Goal: Check status: Check status

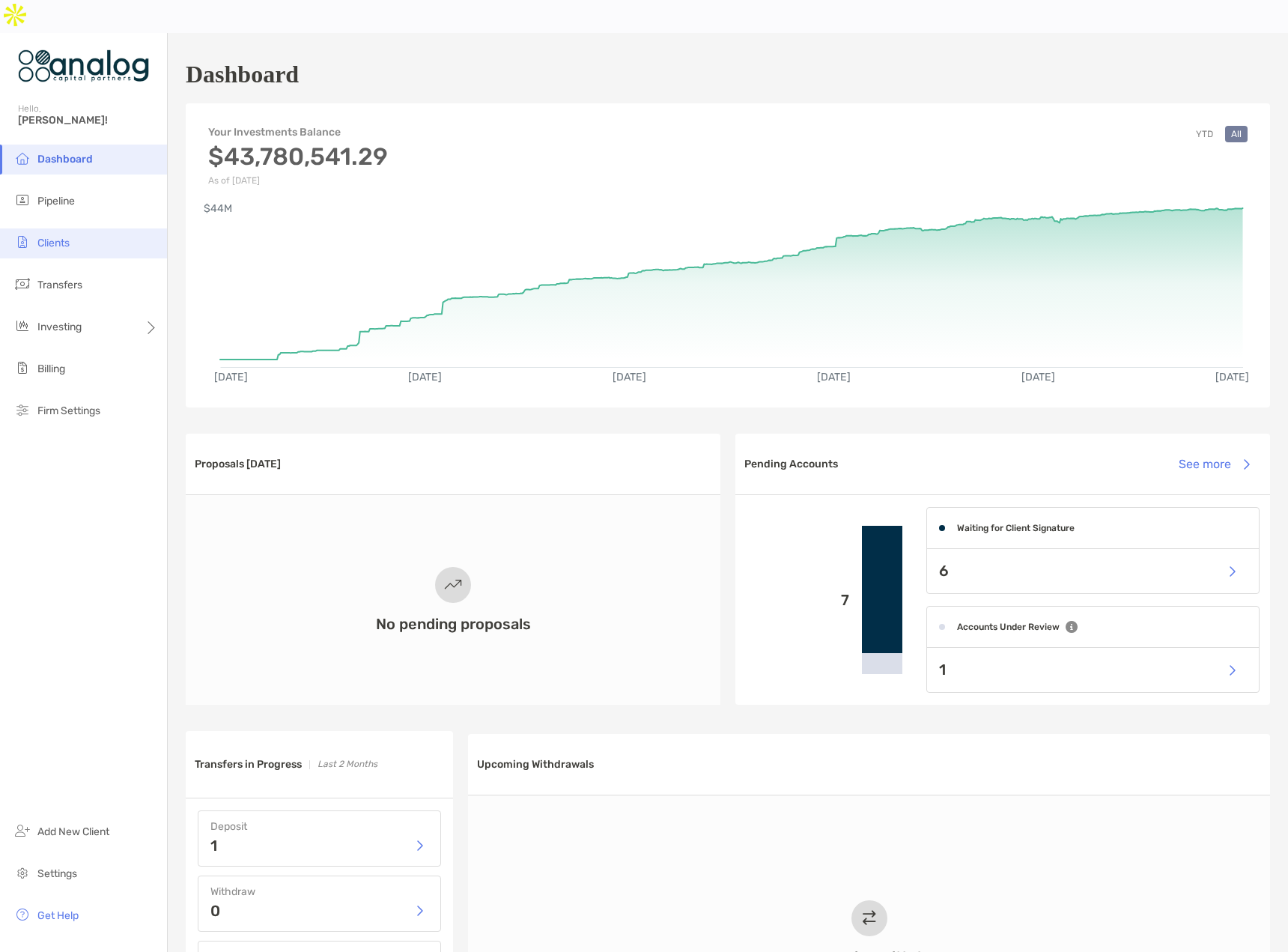
click at [49, 236] on span "Clients" at bounding box center [53, 243] width 32 height 12
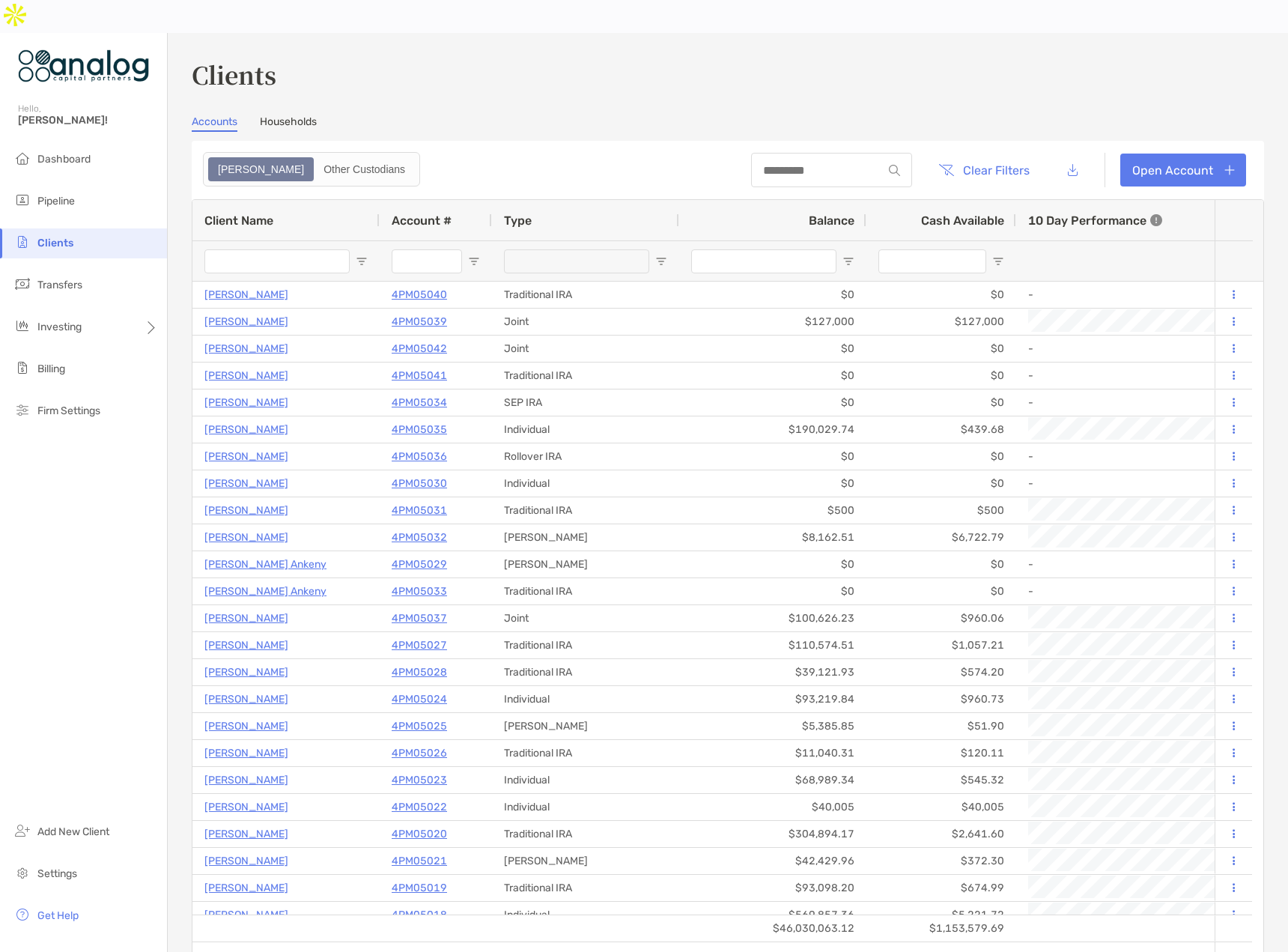
click at [238, 250] on input "Client Name Filter Input" at bounding box center [277, 261] width 145 height 24
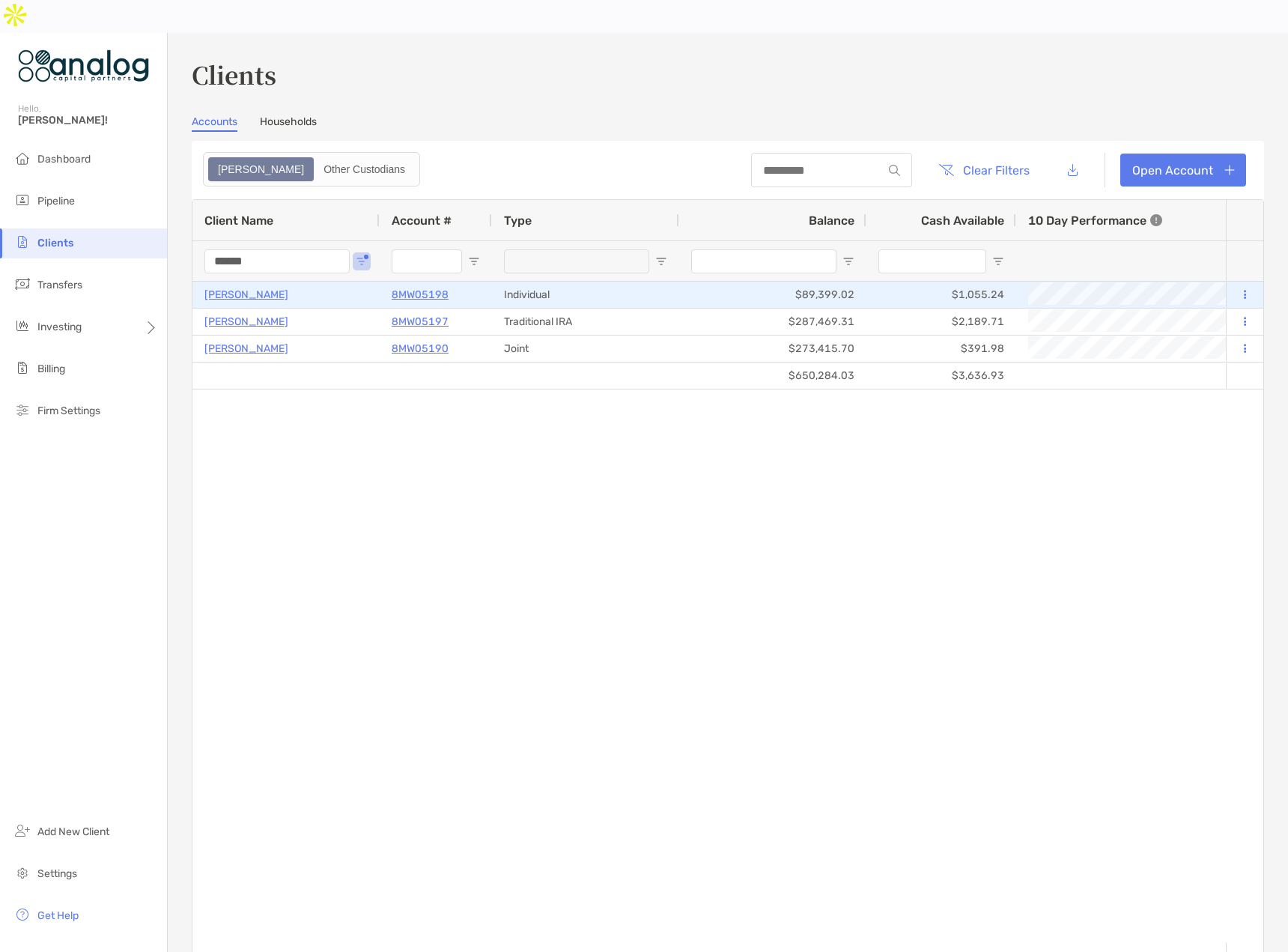
type input "******"
click at [265, 286] on p "[PERSON_NAME]" at bounding box center [246, 295] width 83 height 19
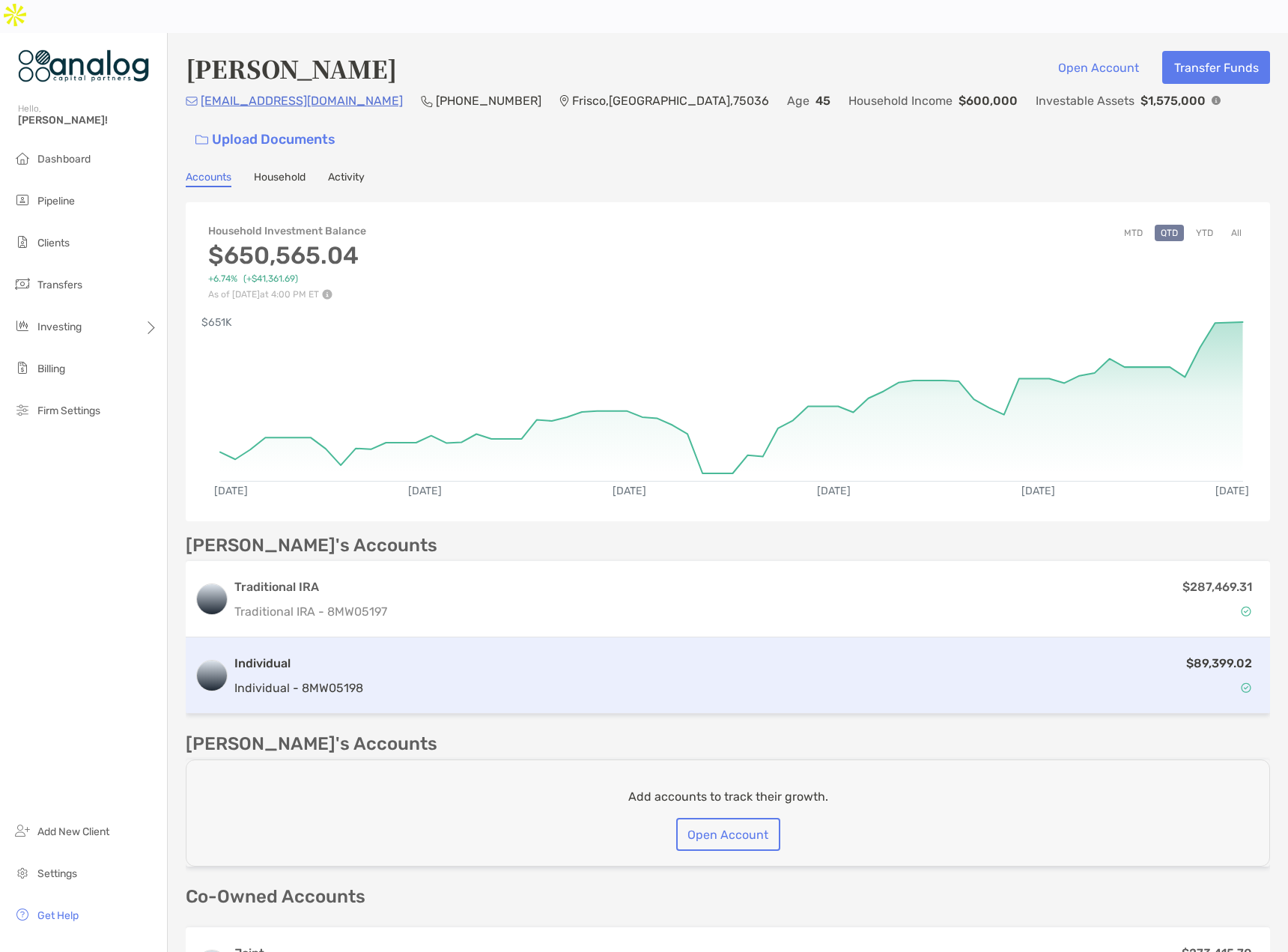
scroll to position [150, 0]
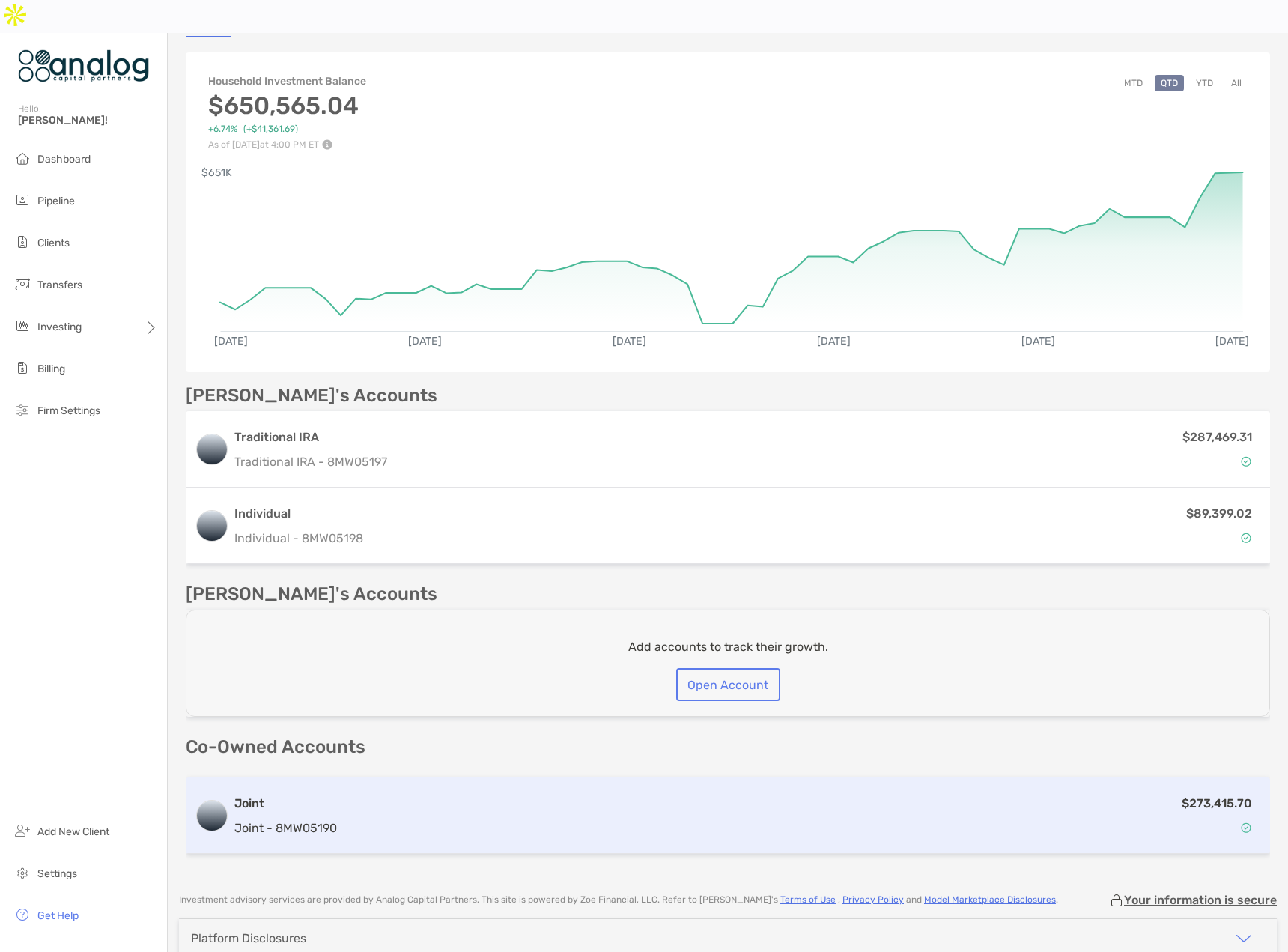
click at [850, 794] on div "$273,415.70" at bounding box center [802, 815] width 918 height 44
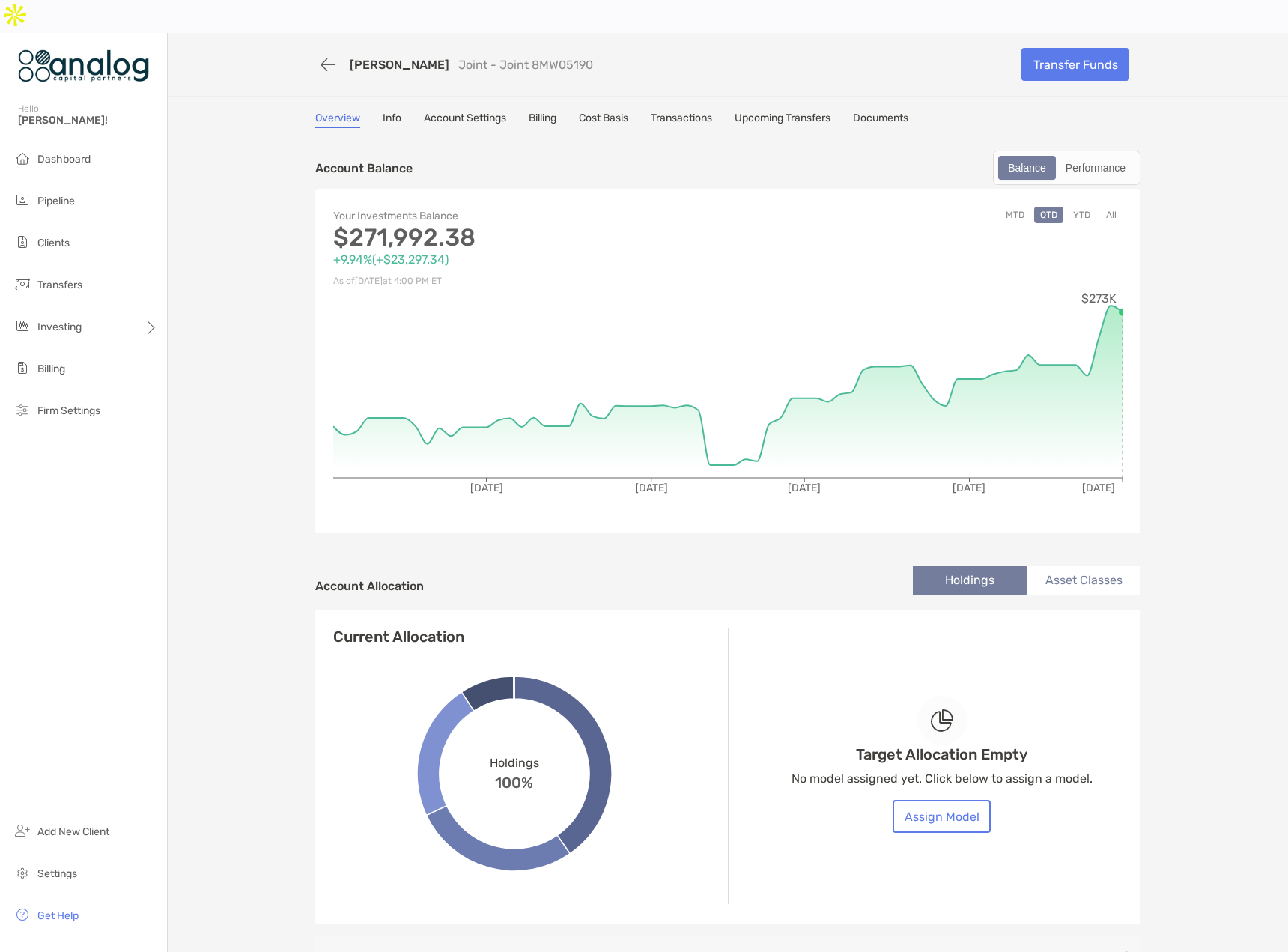
click at [1080, 207] on button "YTD" at bounding box center [1081, 215] width 29 height 16
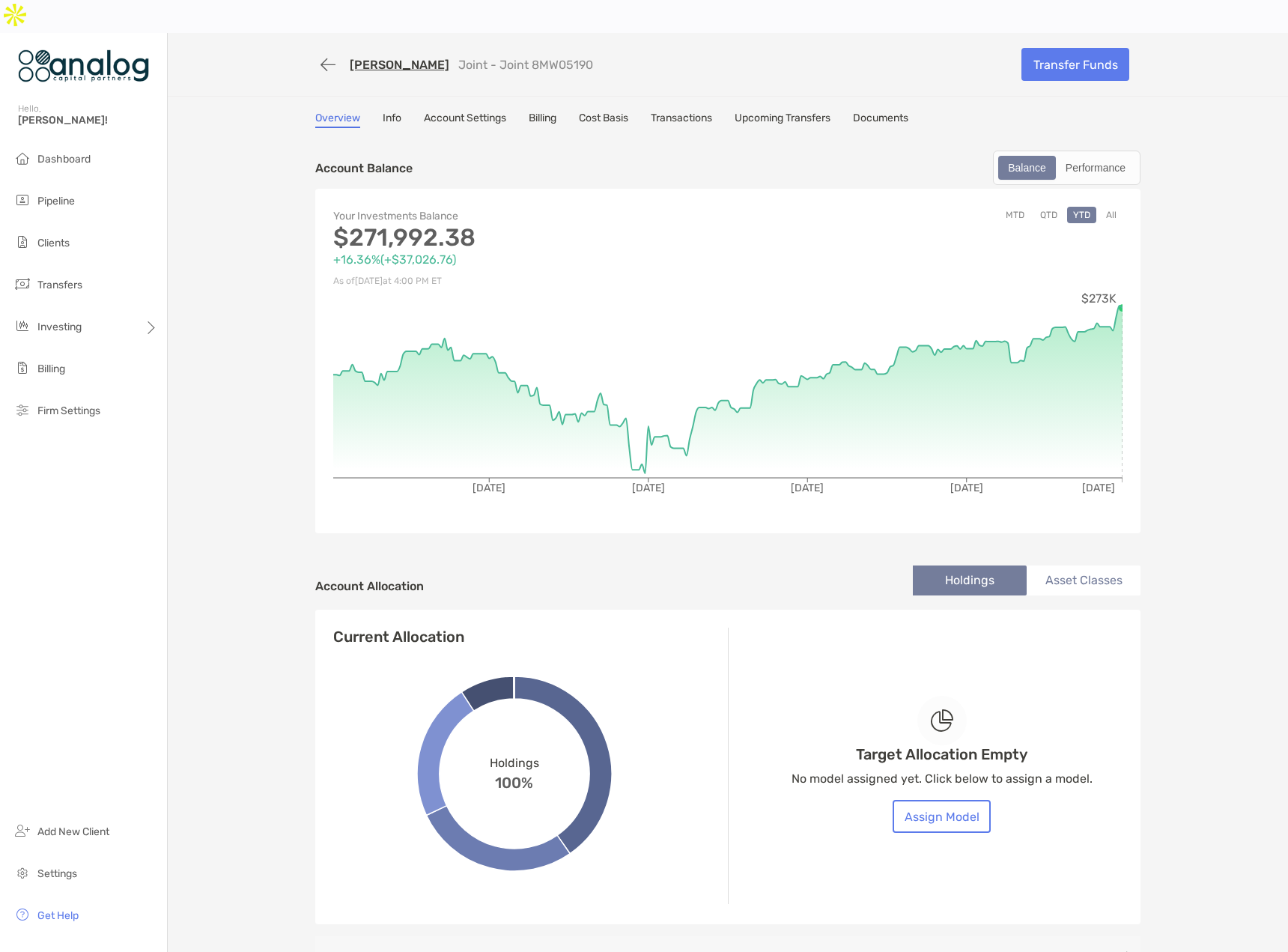
click at [1106, 207] on button "All" at bounding box center [1111, 215] width 23 height 16
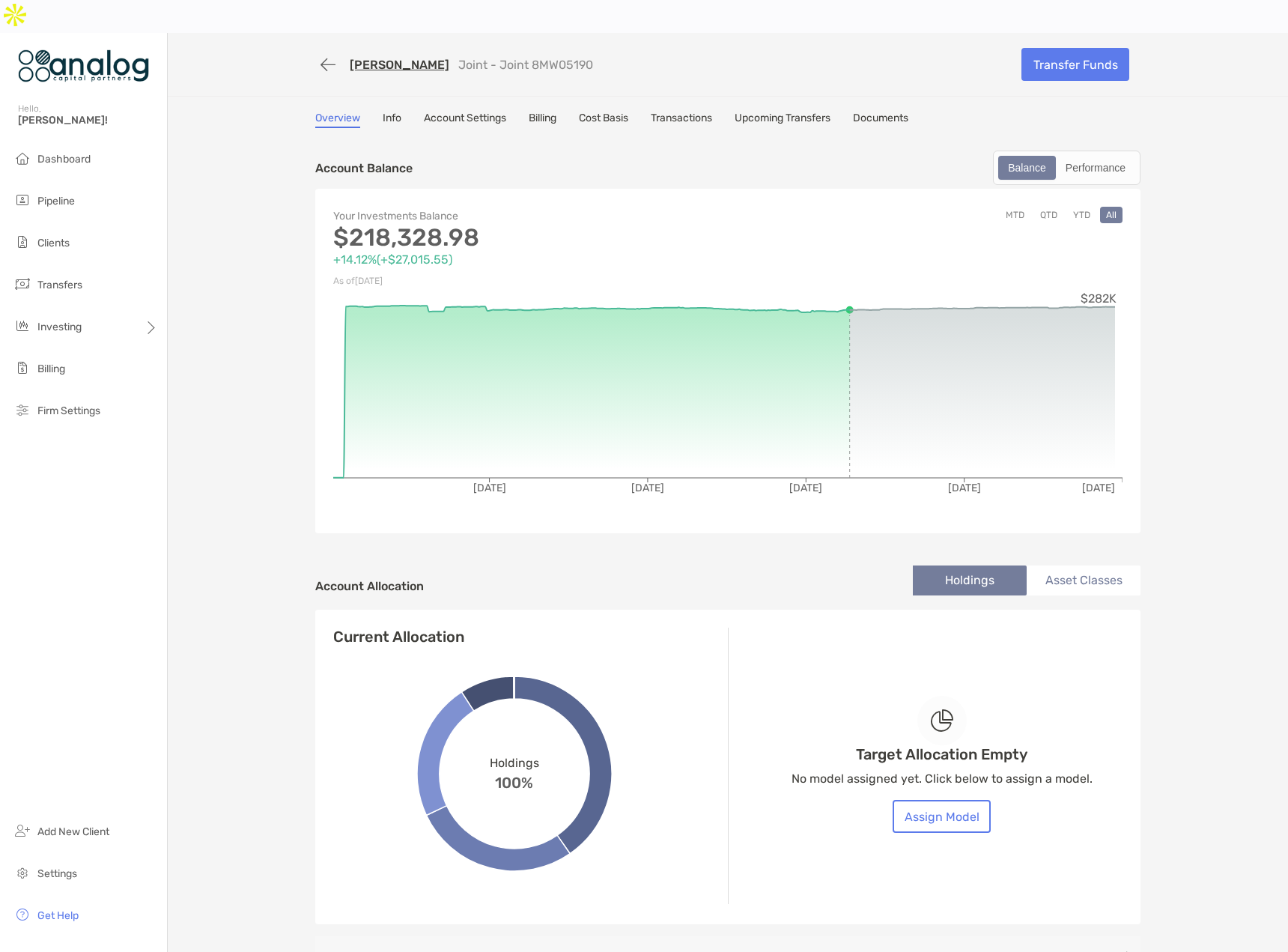
click at [1080, 207] on button "YTD" at bounding box center [1081, 215] width 29 height 16
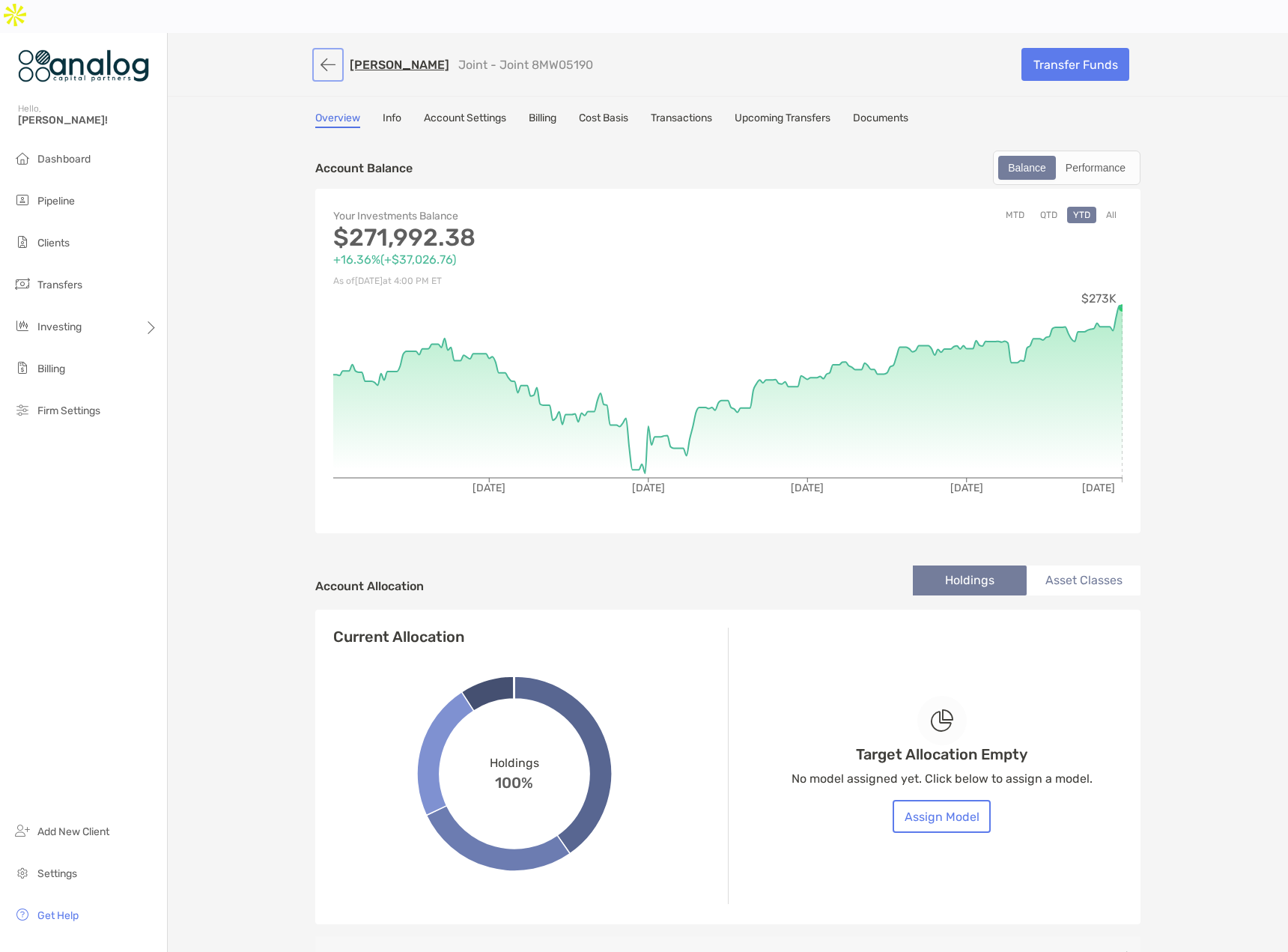
click at [327, 51] on button "button" at bounding box center [328, 65] width 26 height 28
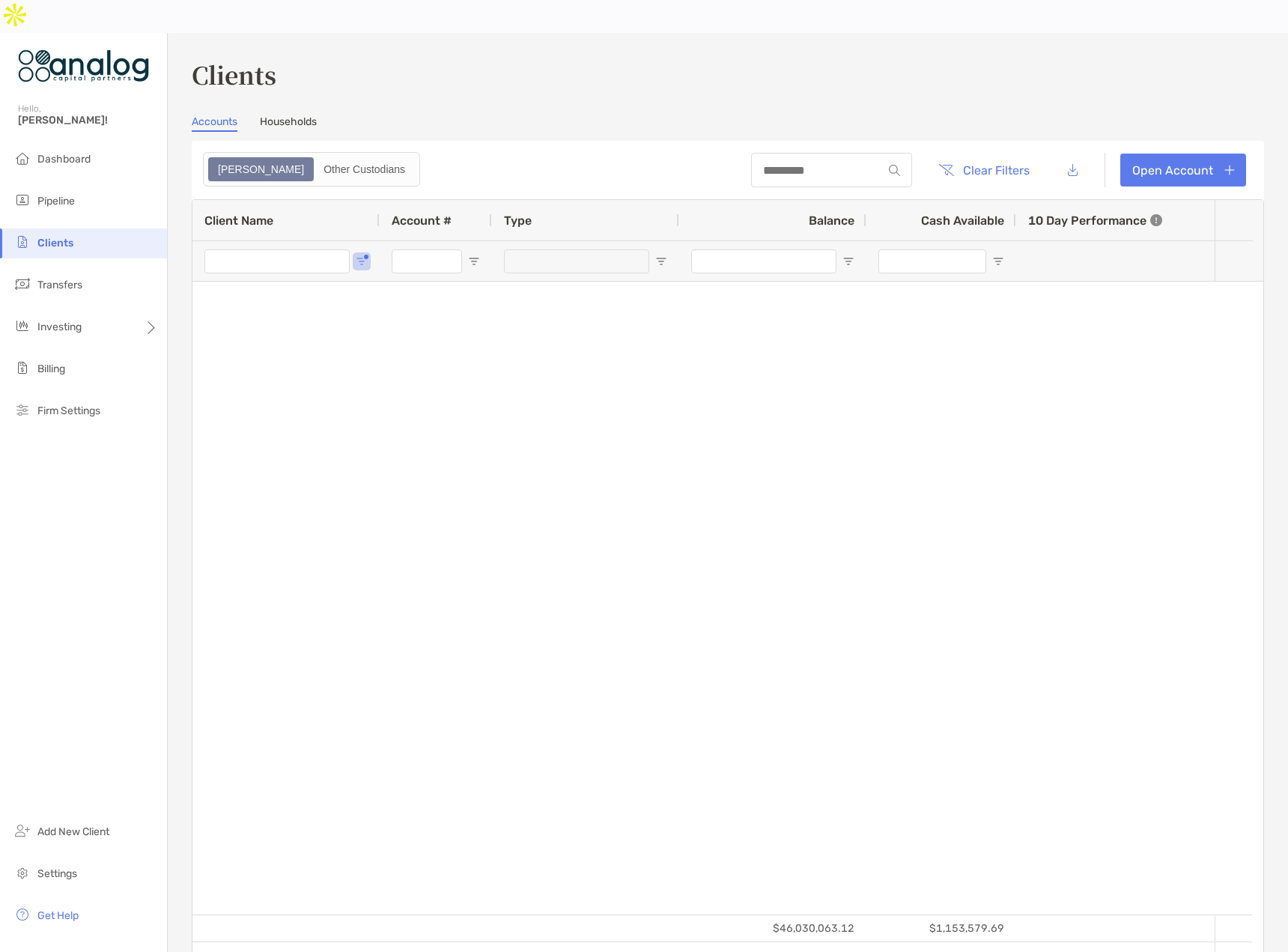
type input "******"
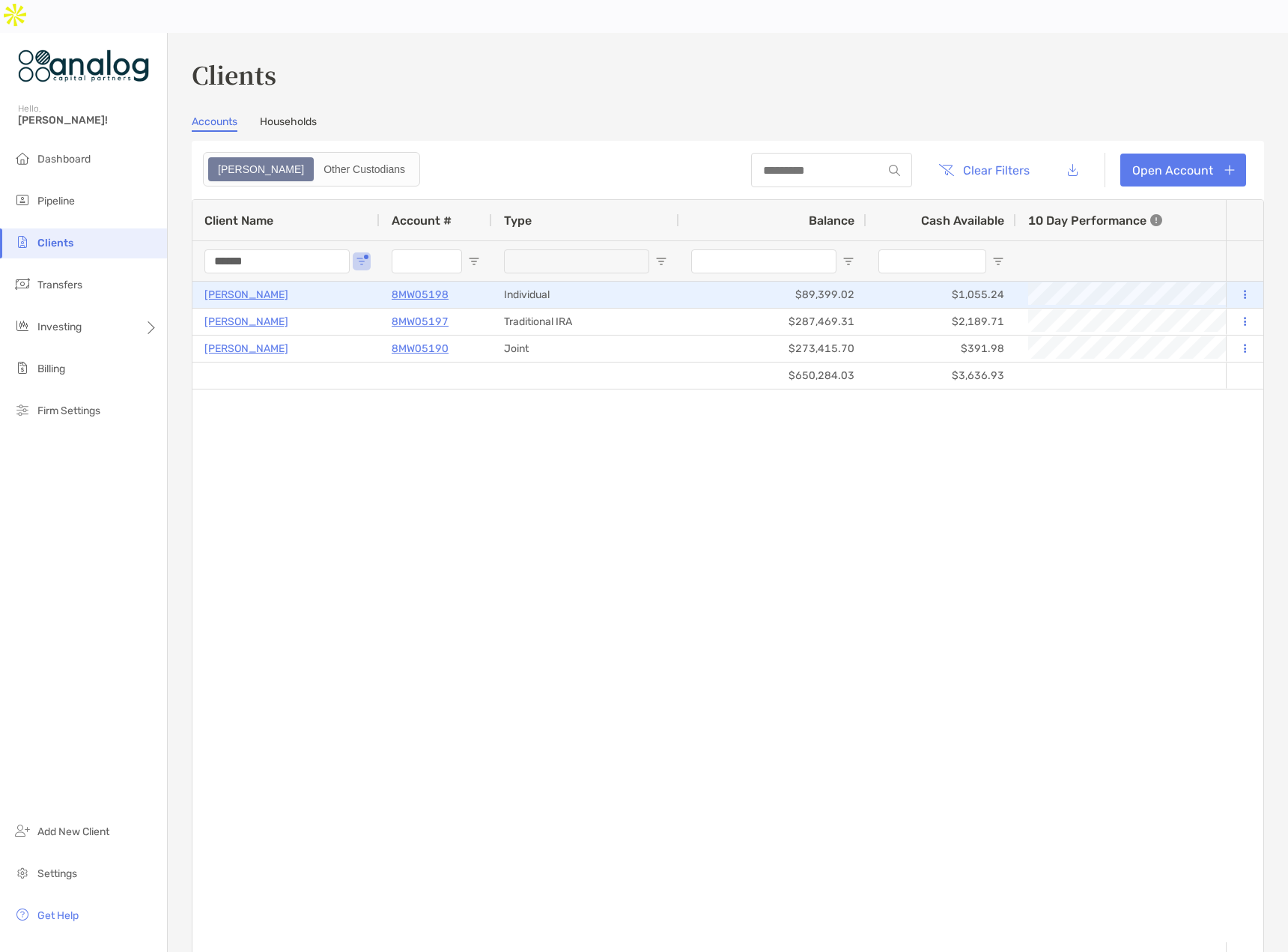
click at [233, 286] on p "[PERSON_NAME]" at bounding box center [246, 295] width 83 height 19
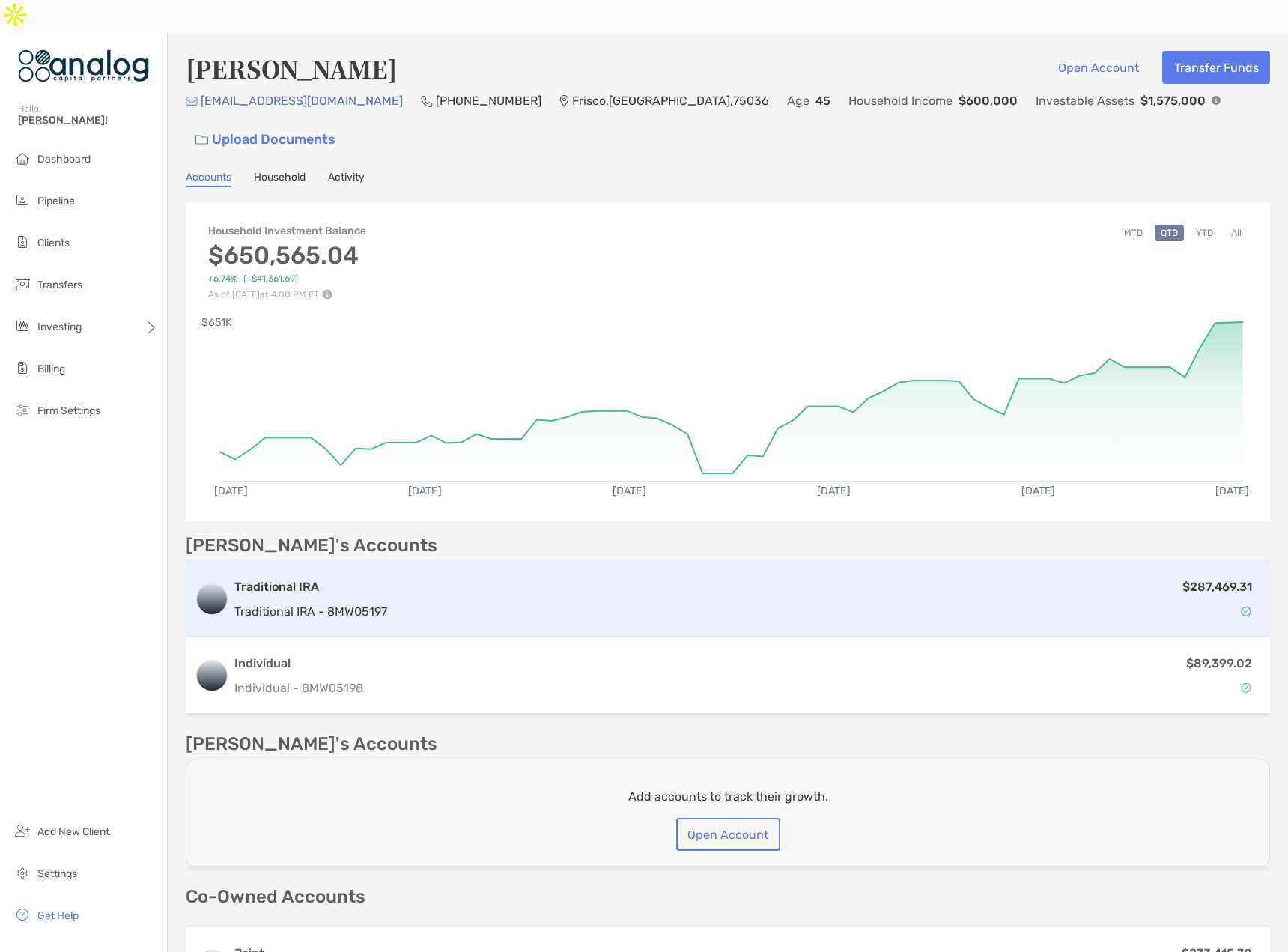
click at [488, 577] on div "$287,469.31" at bounding box center [827, 599] width 868 height 44
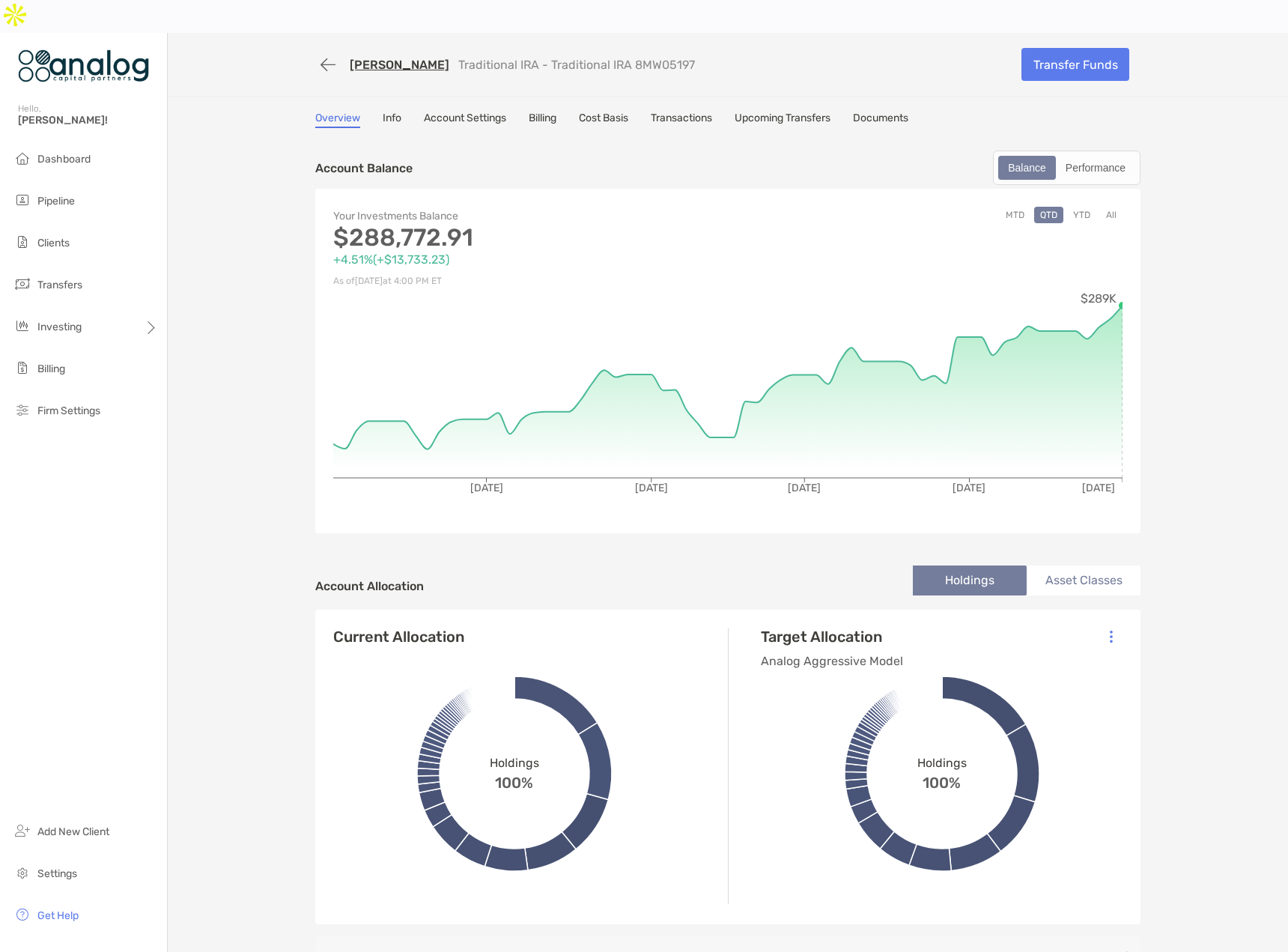
click at [1084, 207] on button "YTD" at bounding box center [1081, 215] width 29 height 16
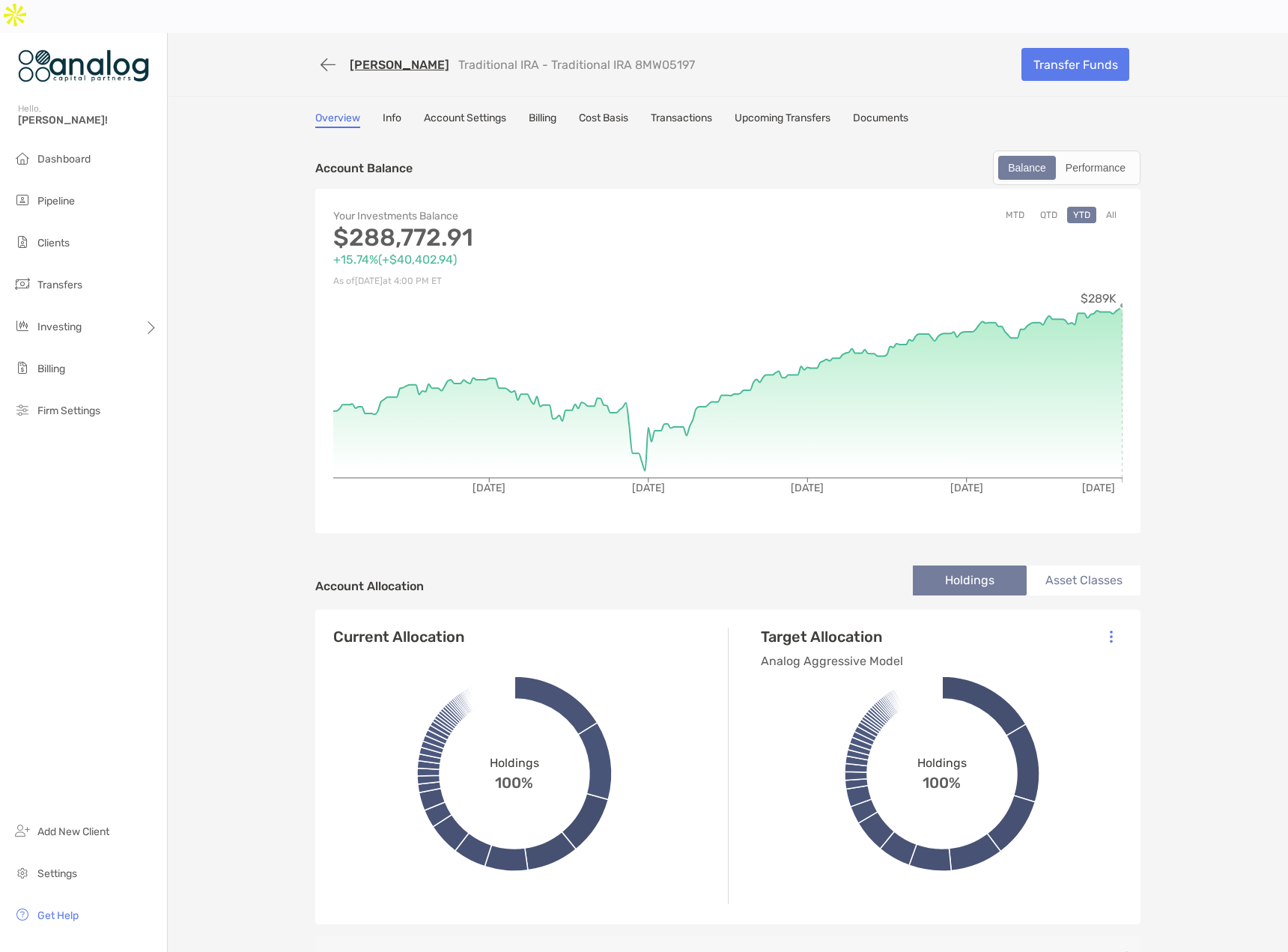
click at [1100, 207] on button "All" at bounding box center [1111, 215] width 23 height 16
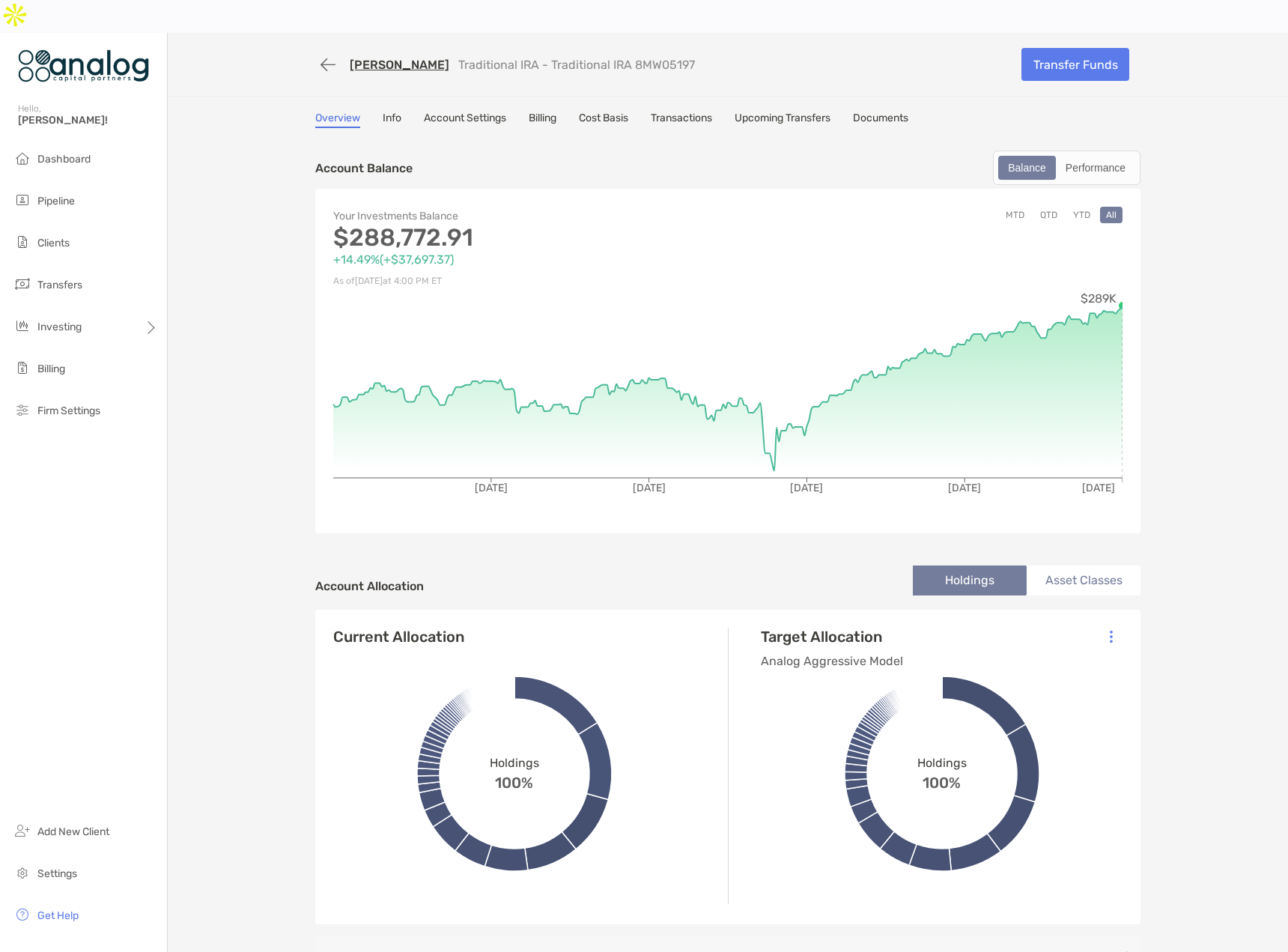
click at [385, 58] on link "[PERSON_NAME]" at bounding box center [399, 65] width 100 height 14
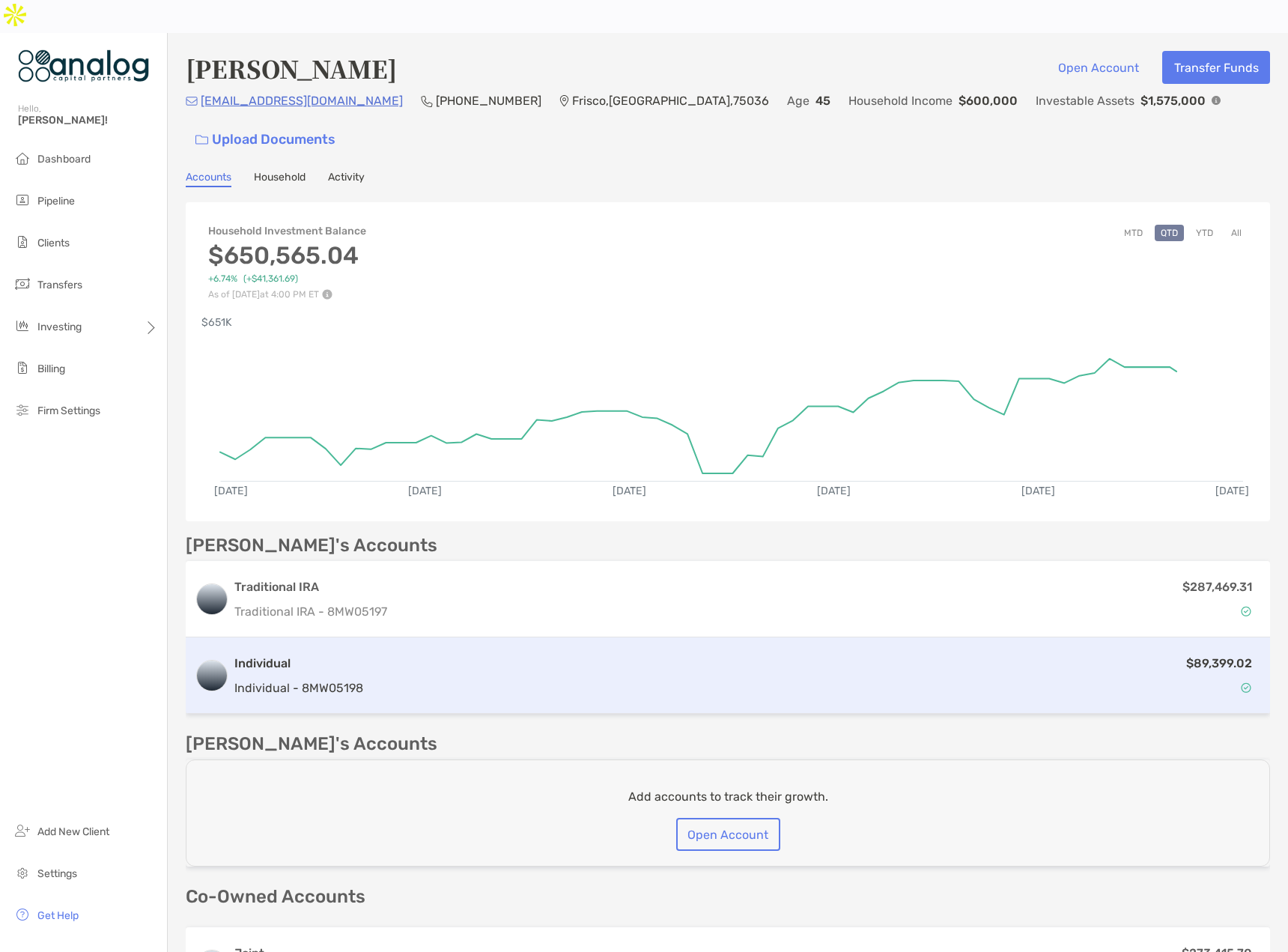
click at [379, 654] on div "$89,399.02" at bounding box center [814, 676] width 892 height 44
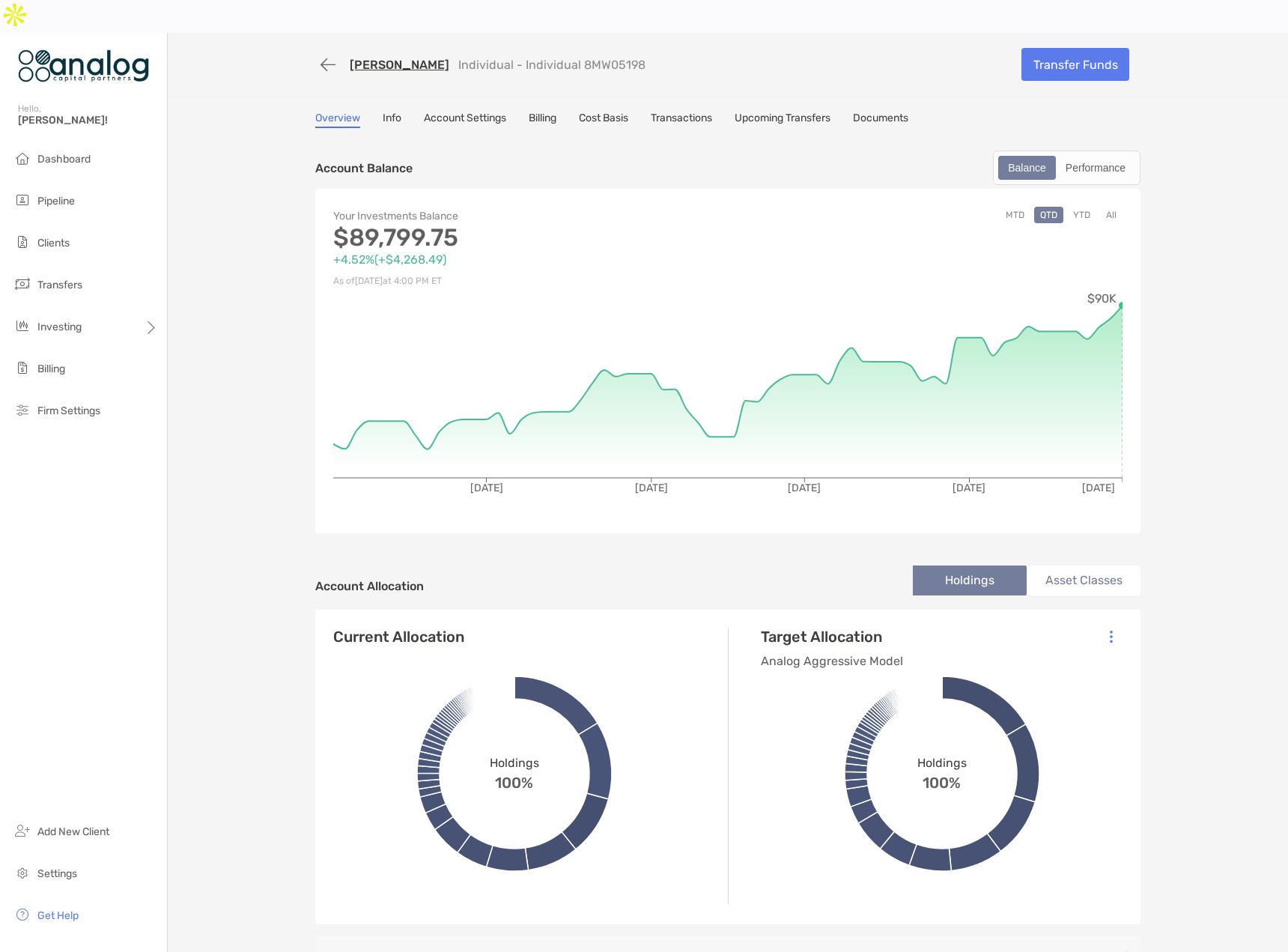
click at [1078, 207] on button "YTD" at bounding box center [1081, 215] width 29 height 16
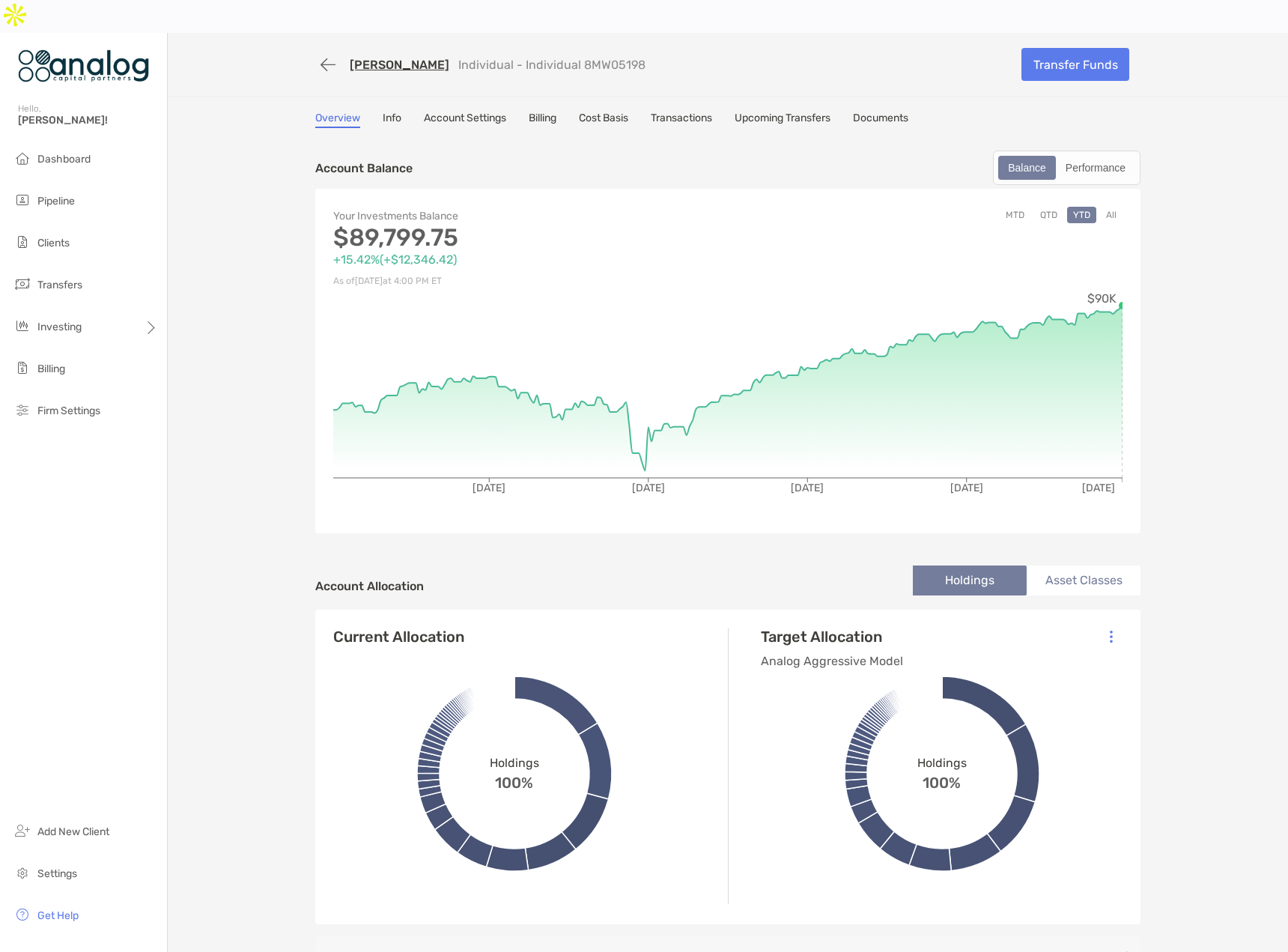
click at [1107, 207] on button "All" at bounding box center [1111, 215] width 23 height 16
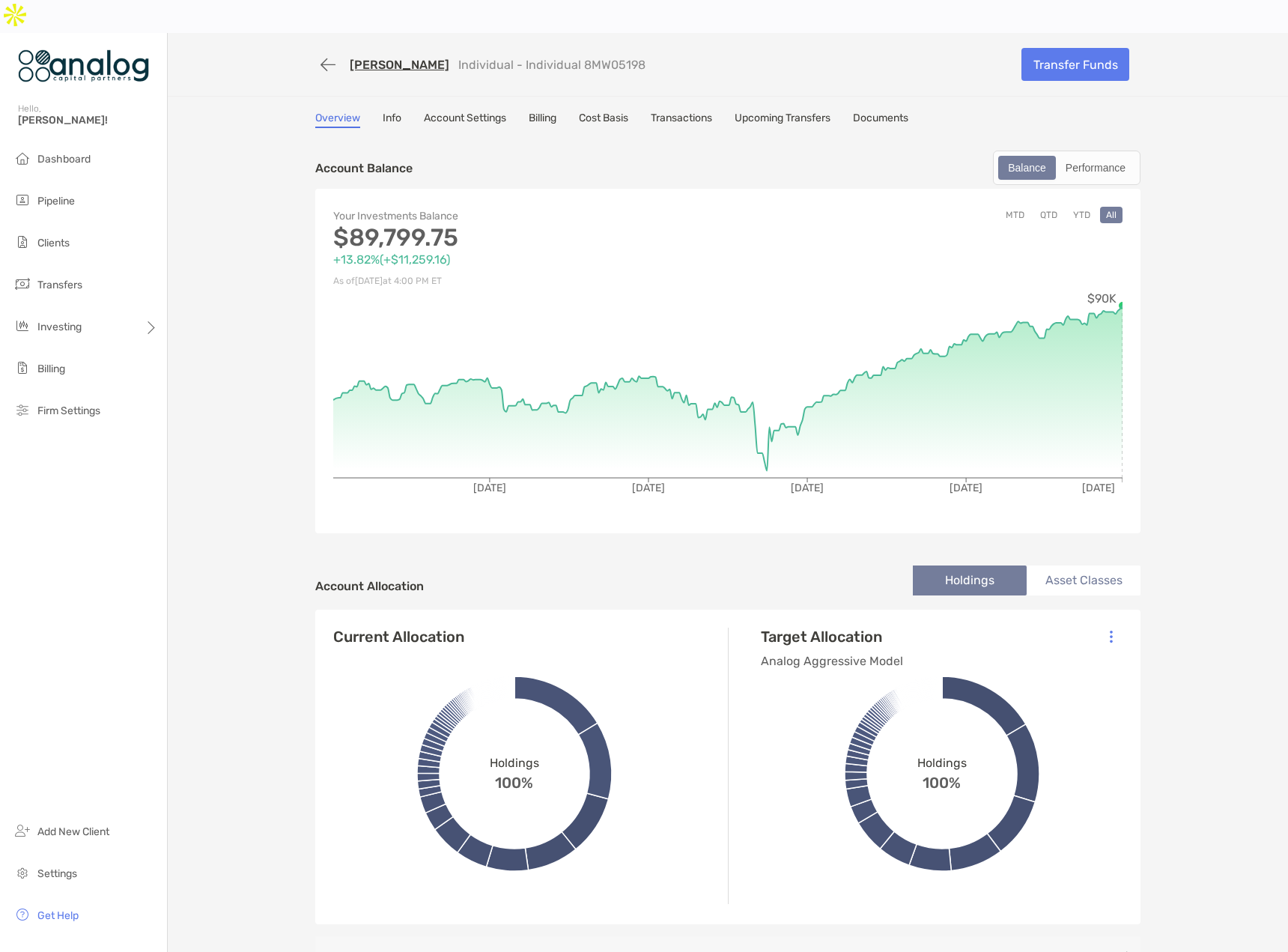
click at [385, 58] on link "[PERSON_NAME]" at bounding box center [399, 65] width 100 height 14
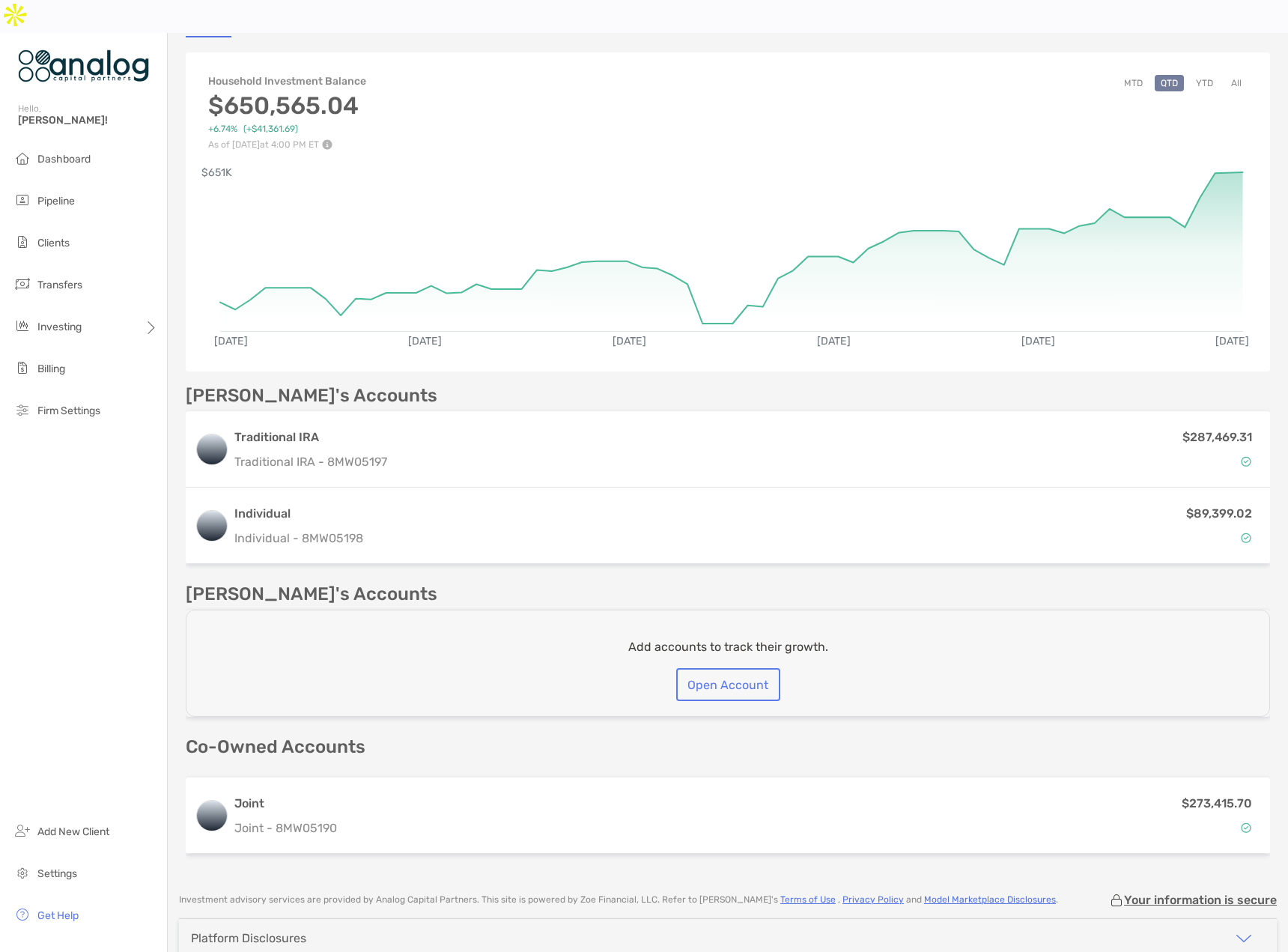
scroll to position [161, 0]
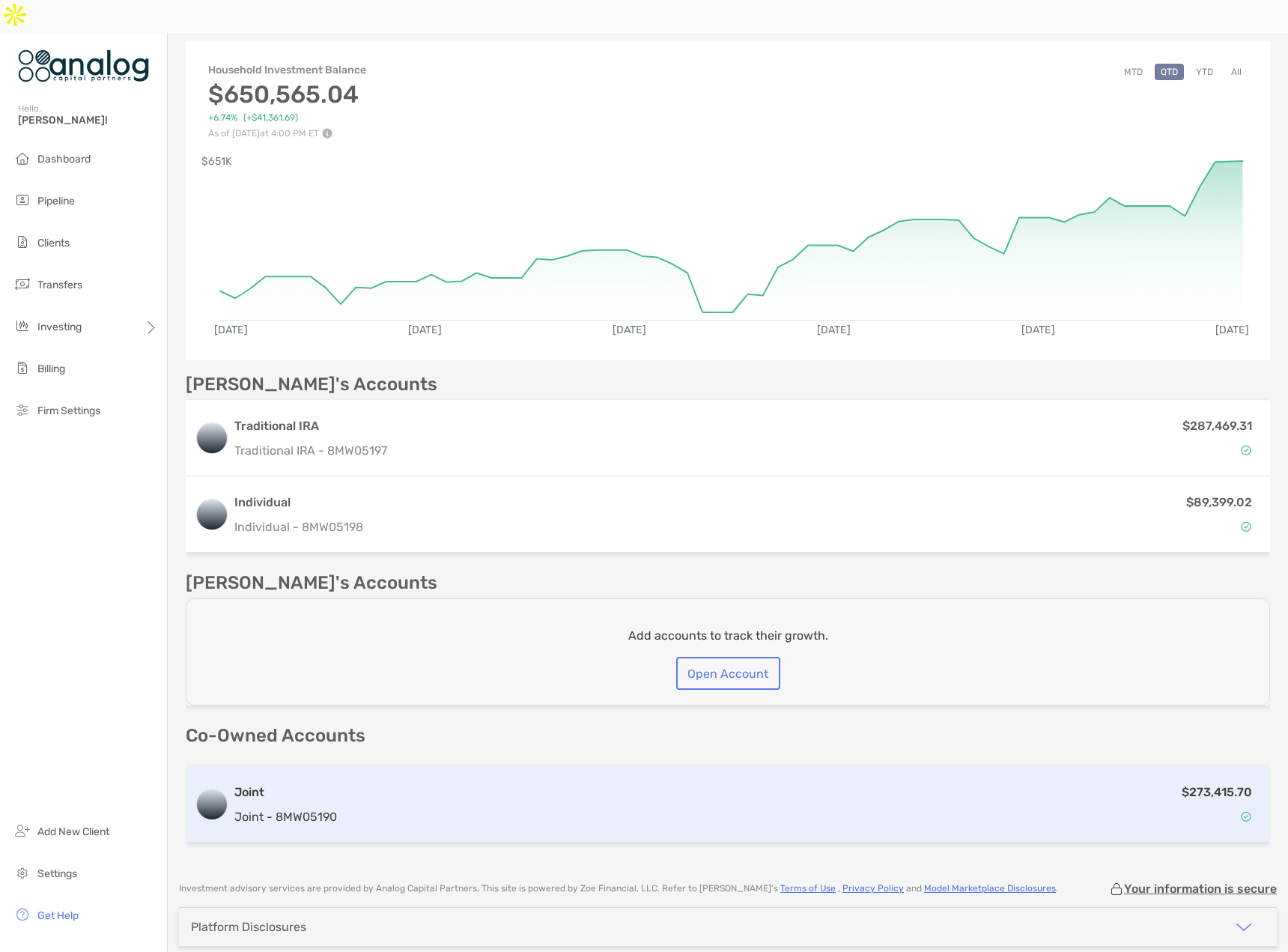
click at [634, 783] on div "$273,415.70" at bounding box center [802, 805] width 918 height 44
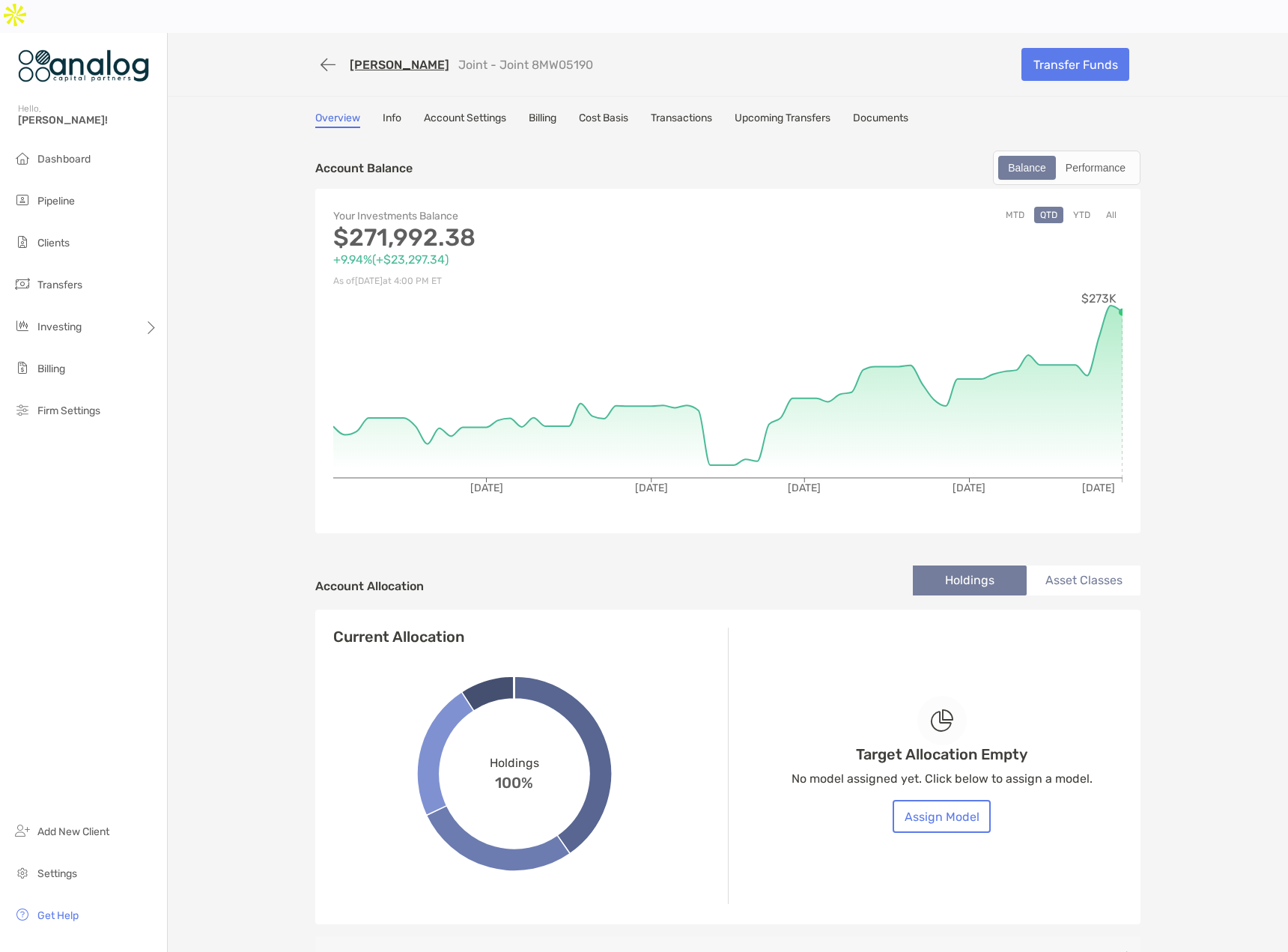
click at [1078, 207] on button "YTD" at bounding box center [1081, 215] width 29 height 16
